Goal: Find specific page/section: Find specific page/section

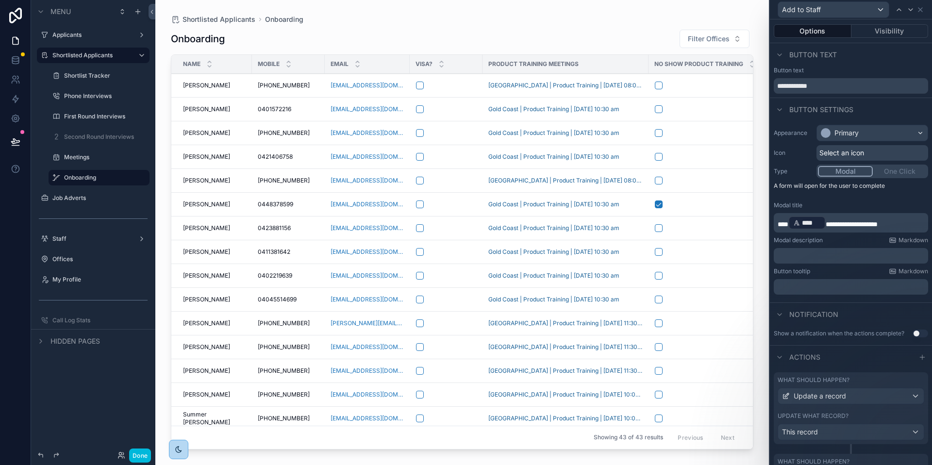
scroll to position [337, 0]
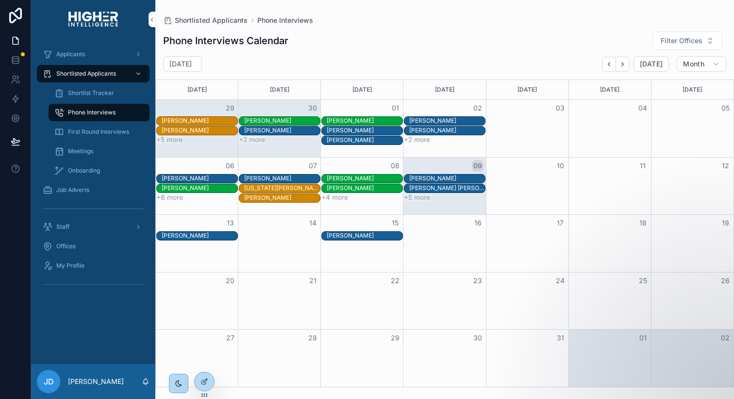
click at [69, 247] on span "Offices" at bounding box center [65, 247] width 19 height 8
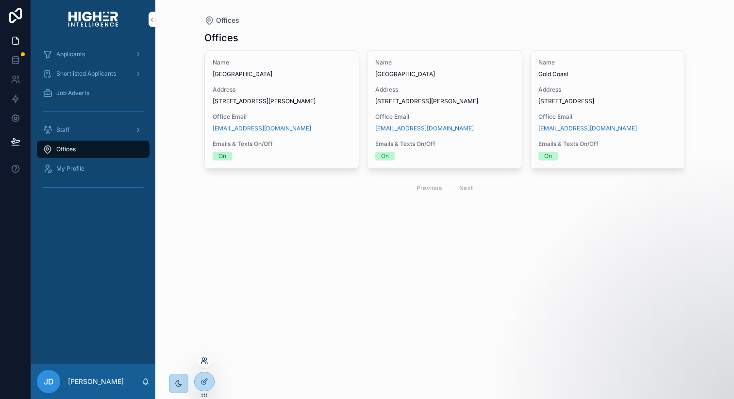
click at [207, 362] on icon at bounding box center [204, 361] width 8 height 8
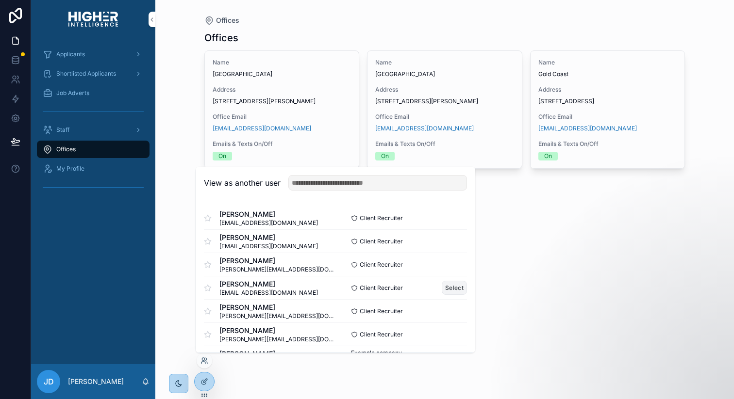
click at [449, 287] on button "Select" at bounding box center [454, 288] width 25 height 14
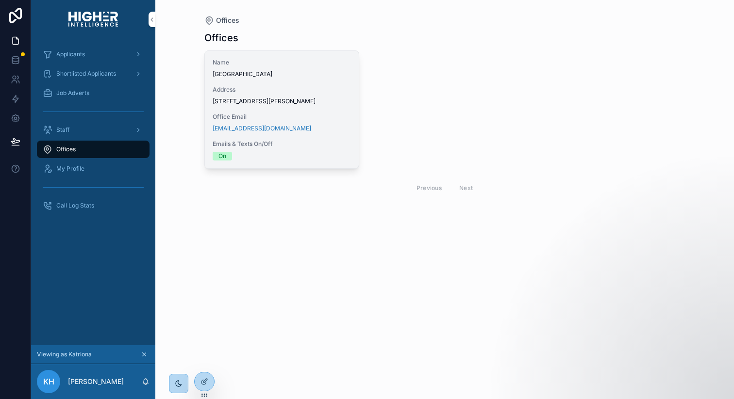
click at [276, 100] on span "27/88 L'Estrange Terrace, Kelvin Grove, QLD 4059" at bounding box center [282, 102] width 139 height 8
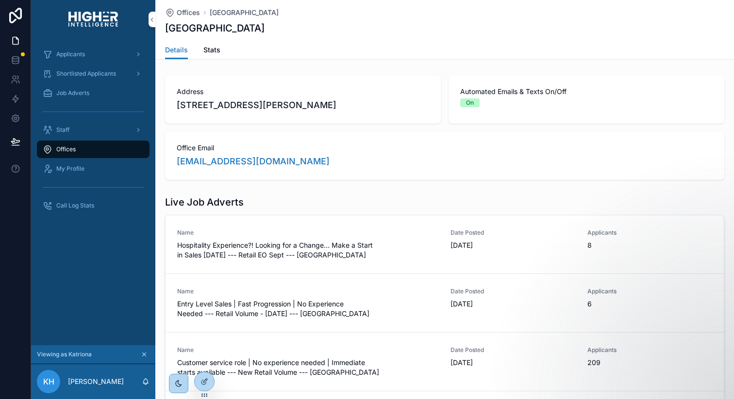
click at [214, 50] on span "Stats" at bounding box center [211, 50] width 17 height 10
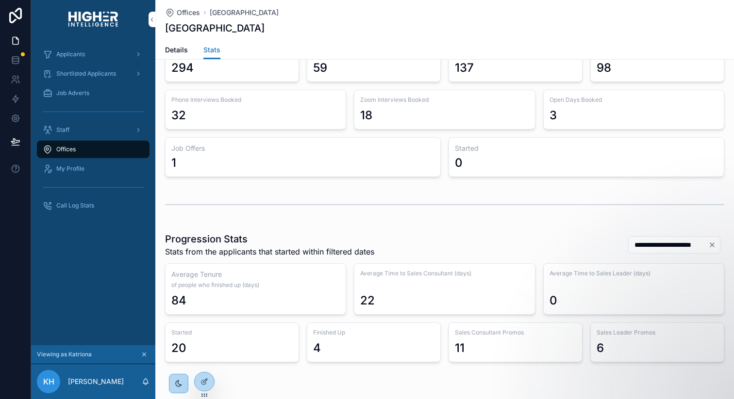
scroll to position [86, 0]
